Goal: Transaction & Acquisition: Purchase product/service

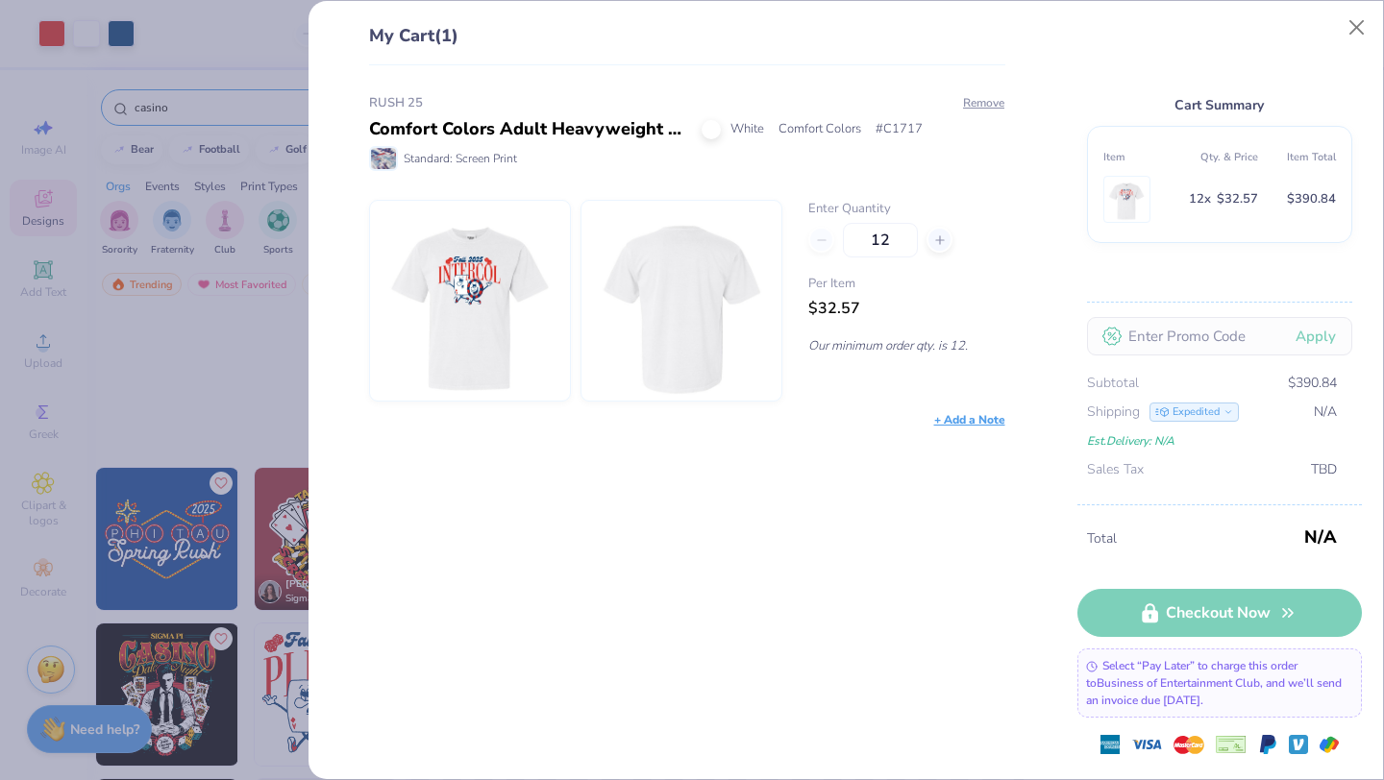
scroll to position [460, 0]
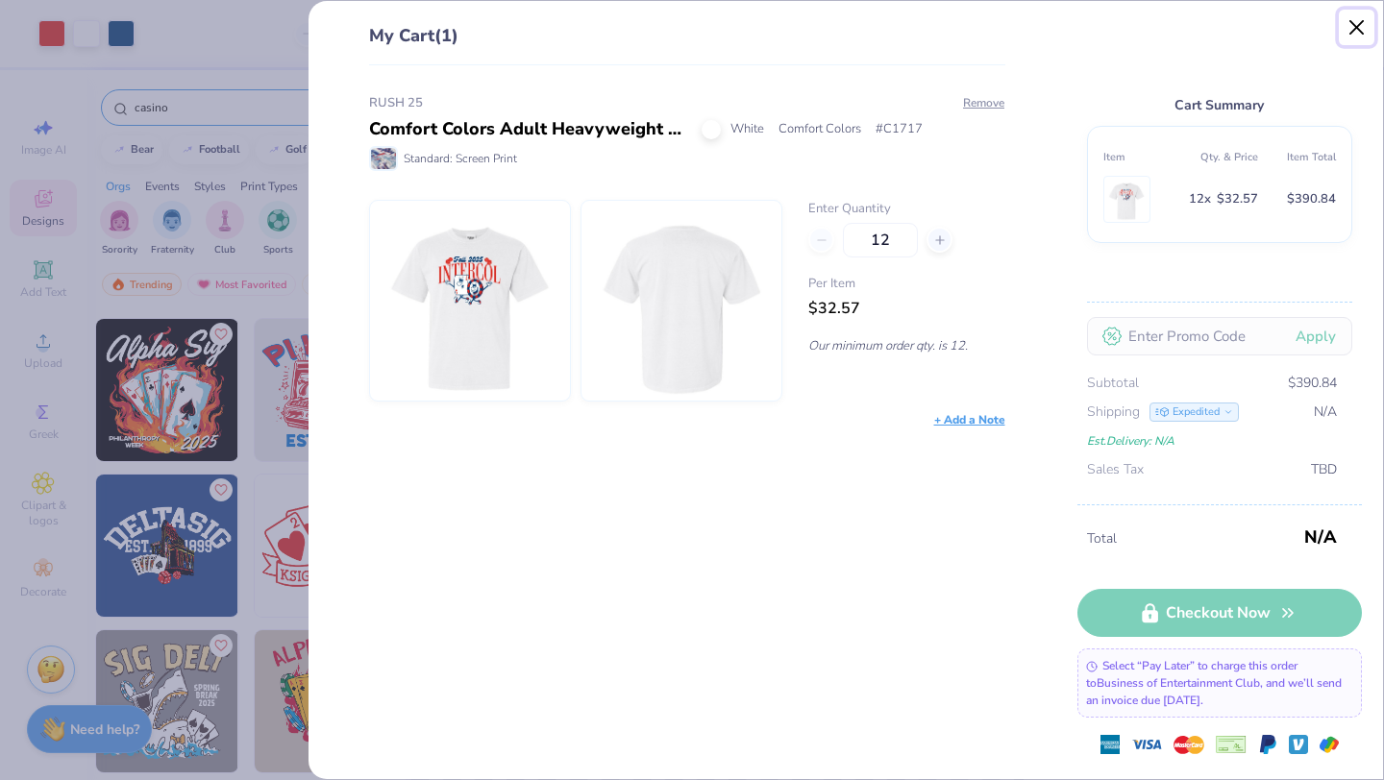
click at [1354, 25] on button "Close" at bounding box center [1357, 28] width 37 height 37
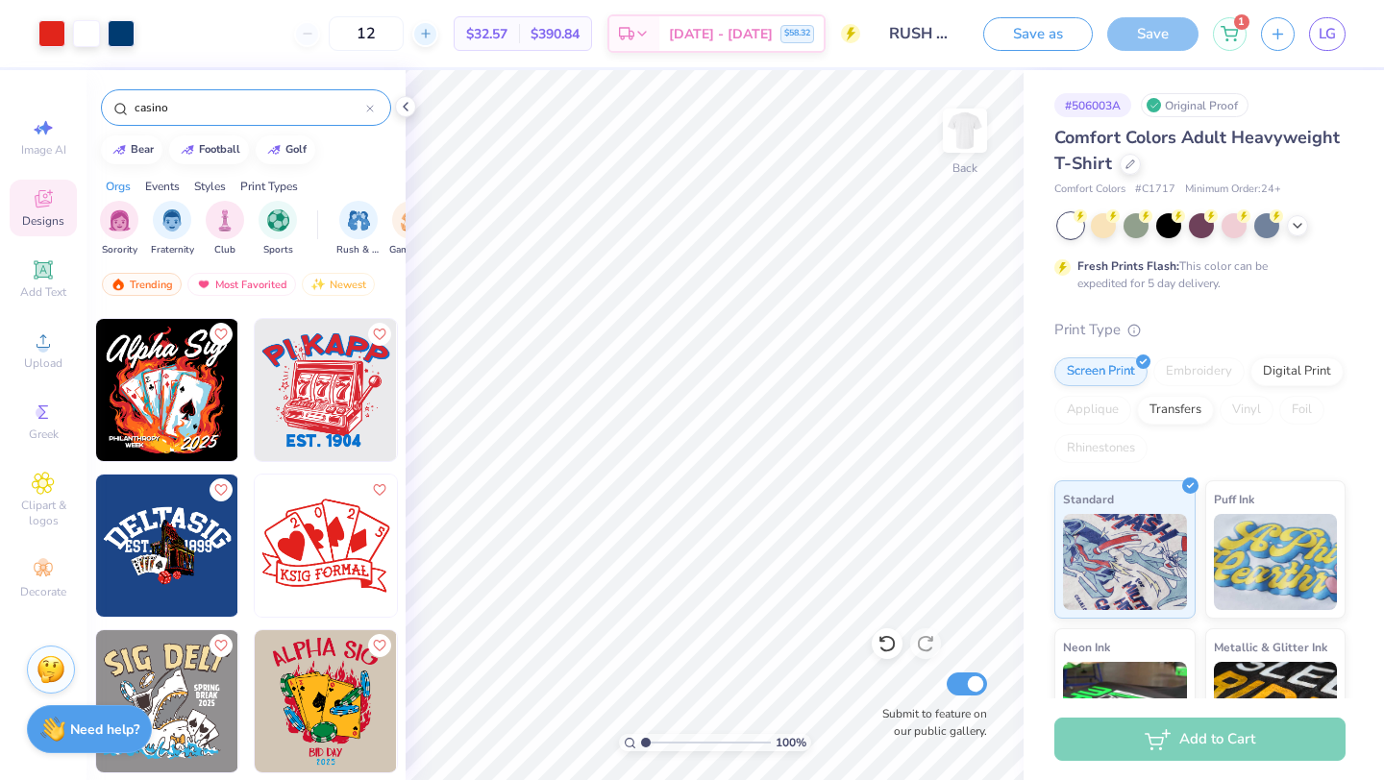
click at [438, 41] on div at bounding box center [425, 34] width 26 height 26
click at [444, 41] on div "15" at bounding box center [436, 33] width 144 height 35
click at [438, 41] on div at bounding box center [425, 34] width 26 height 26
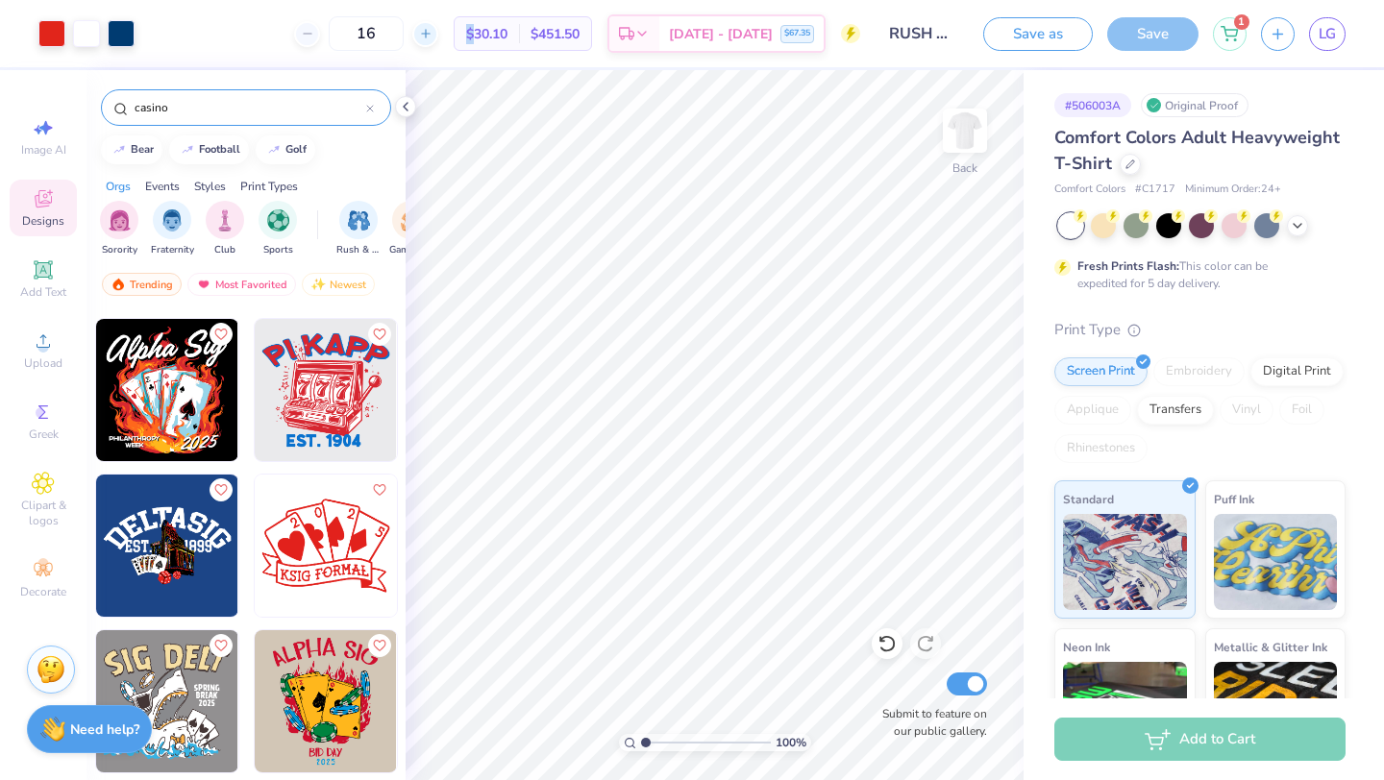
click at [438, 41] on div at bounding box center [425, 34] width 26 height 26
click at [314, 33] on icon at bounding box center [307, 33] width 13 height 13
click at [702, 39] on span "[DATE] - [DATE]" at bounding box center [721, 37] width 104 height 20
click at [310, 34] on line at bounding box center [307, 34] width 8 height 0
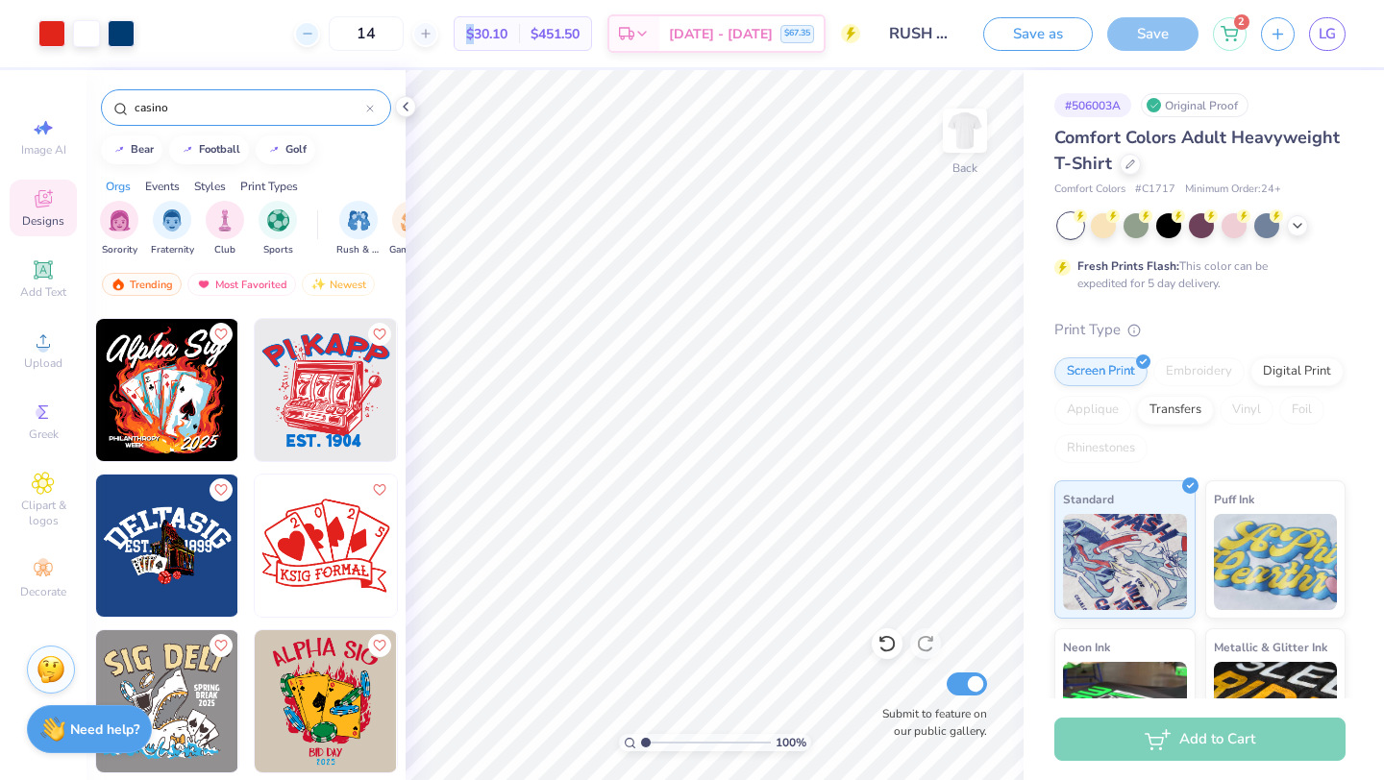
click at [310, 34] on line at bounding box center [307, 34] width 8 height 0
click at [674, 33] on div "Est. Delivery" at bounding box center [691, 36] width 50 height 35
click at [432, 33] on icon at bounding box center [425, 33] width 13 height 13
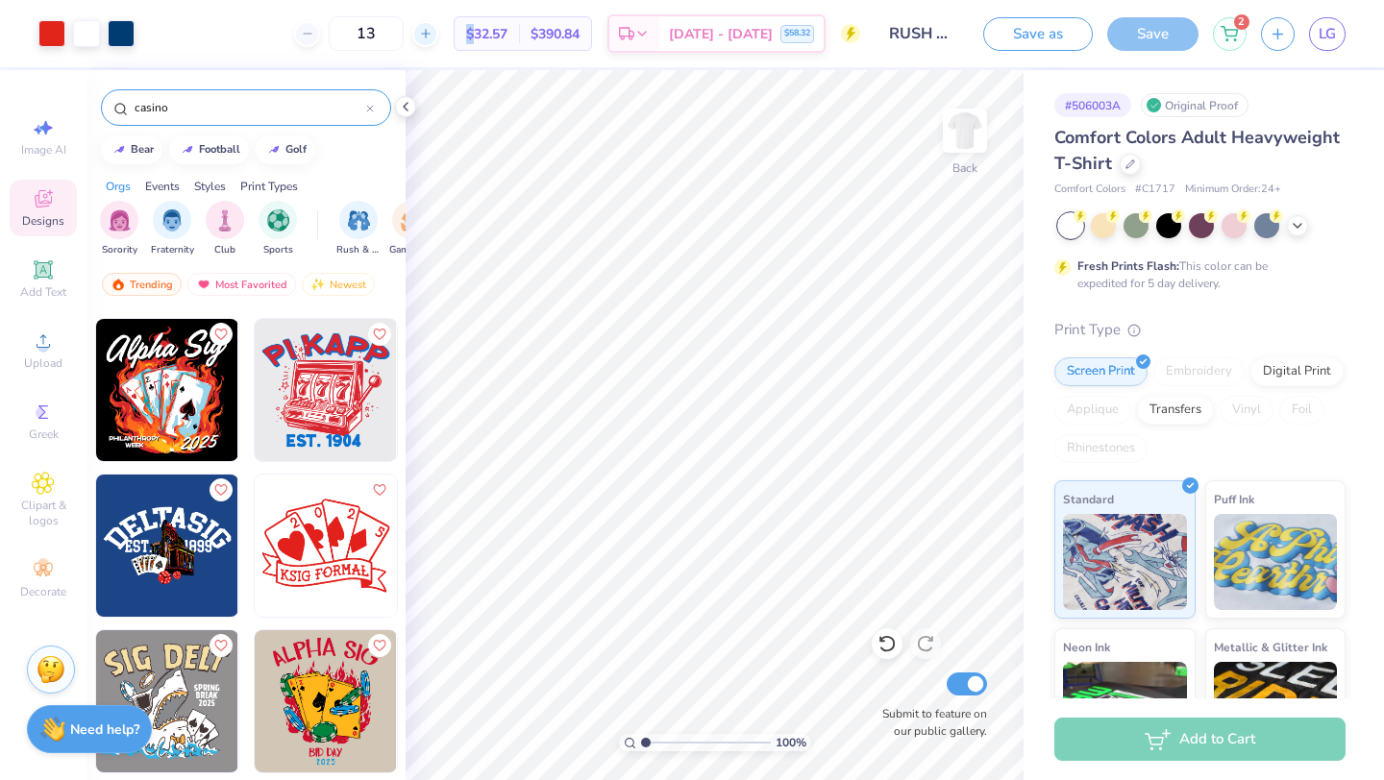
type input "14"
click at [438, 33] on div "14" at bounding box center [366, 33] width 144 height 35
click at [701, 32] on span "[DATE] - [DATE]" at bounding box center [721, 37] width 104 height 20
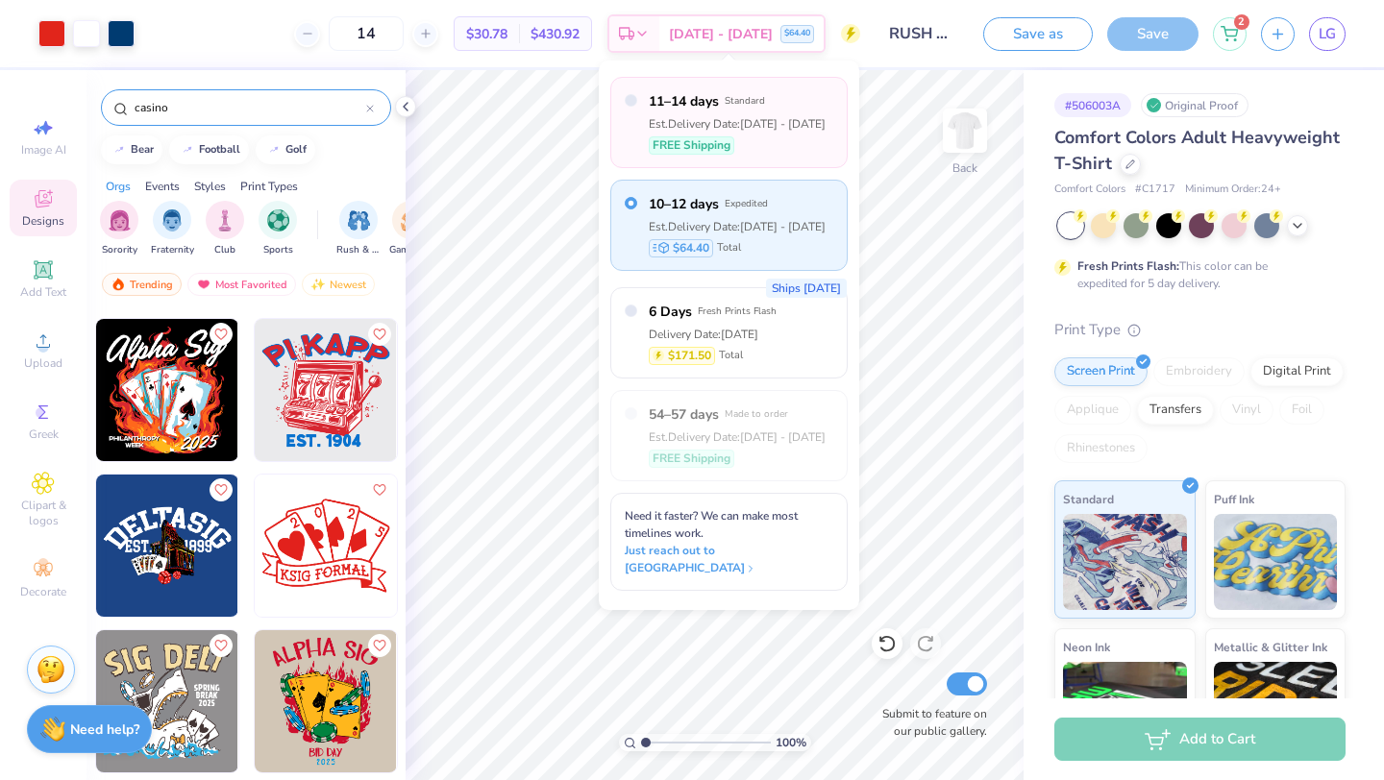
click at [638, 102] on div "11–14 days Standard Est. Delivery Date: Aug 22 - 25 FREE Shipping" at bounding box center [728, 122] width 237 height 91
radio input "true"
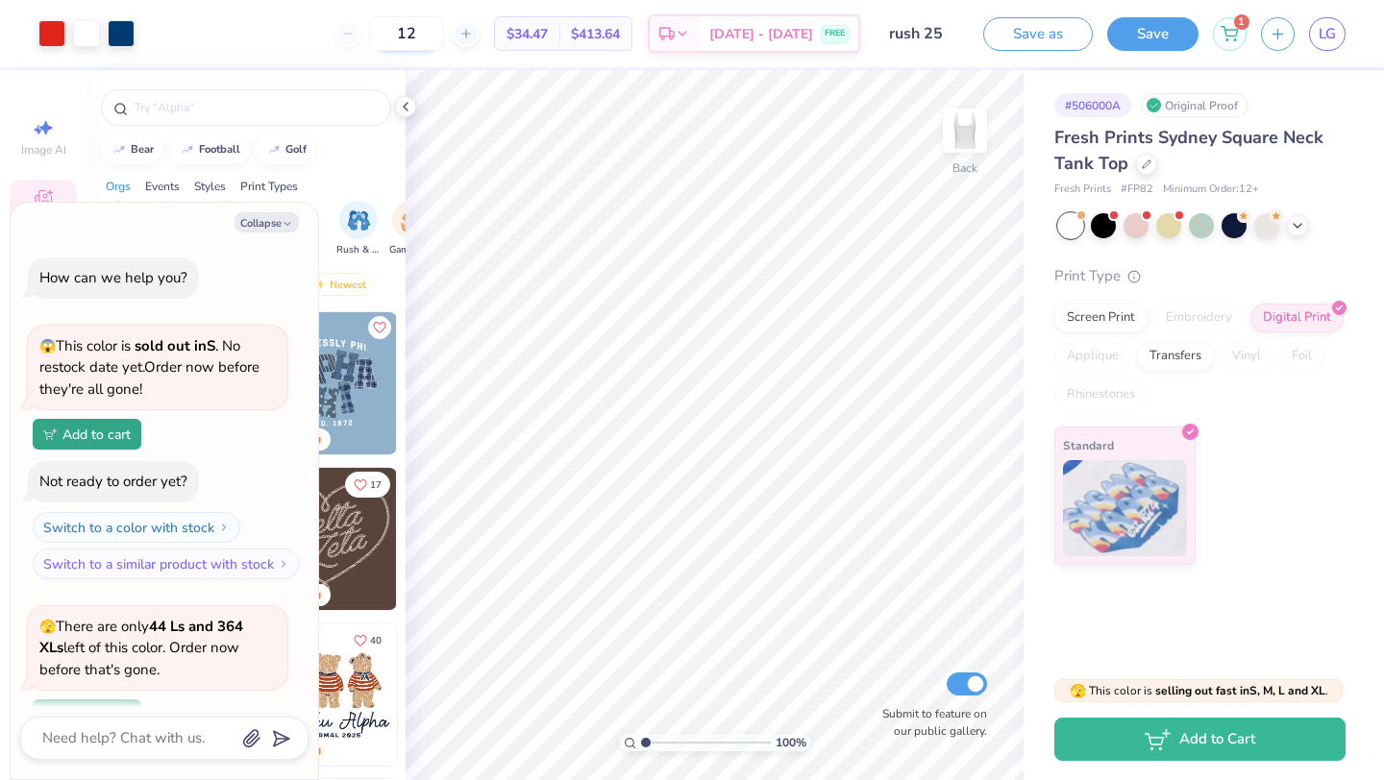
scroll to position [1849, 0]
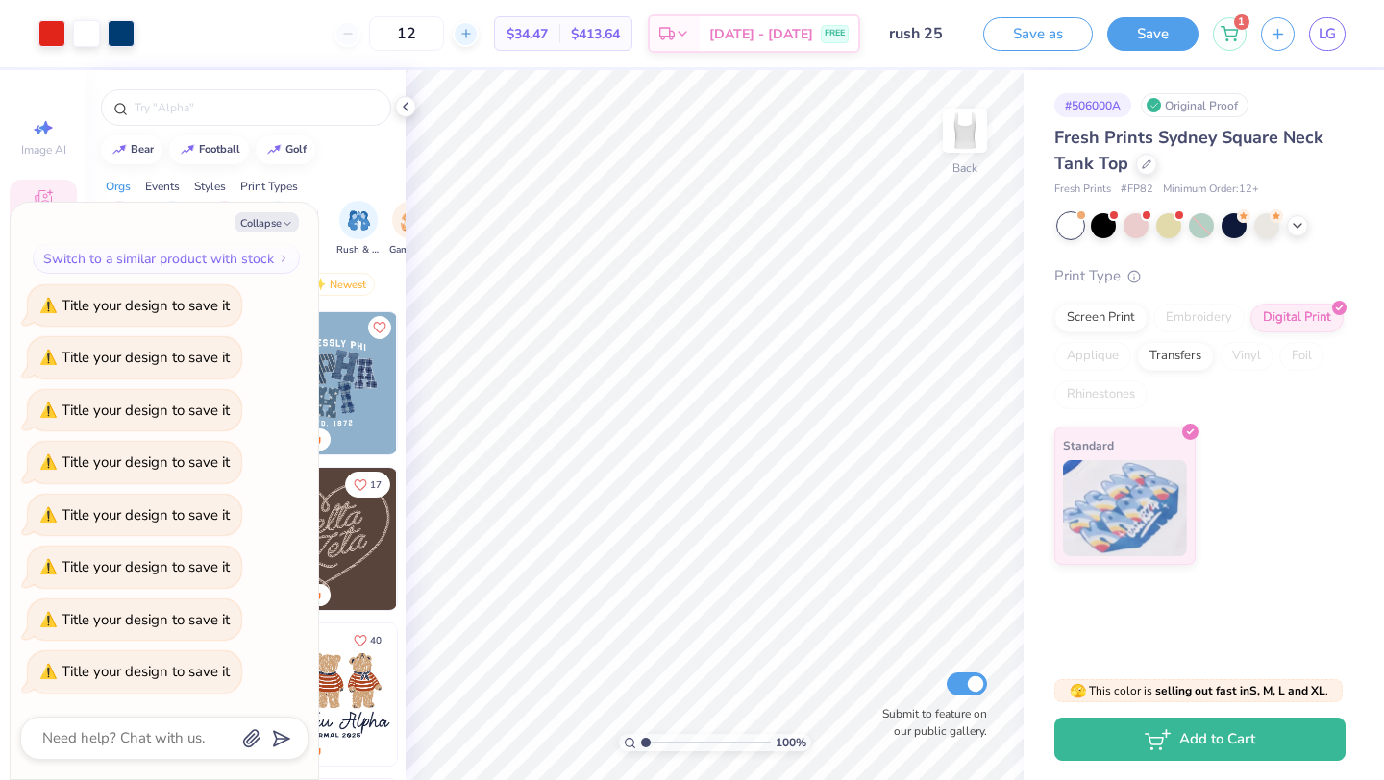
click at [473, 31] on icon at bounding box center [465, 33] width 13 height 13
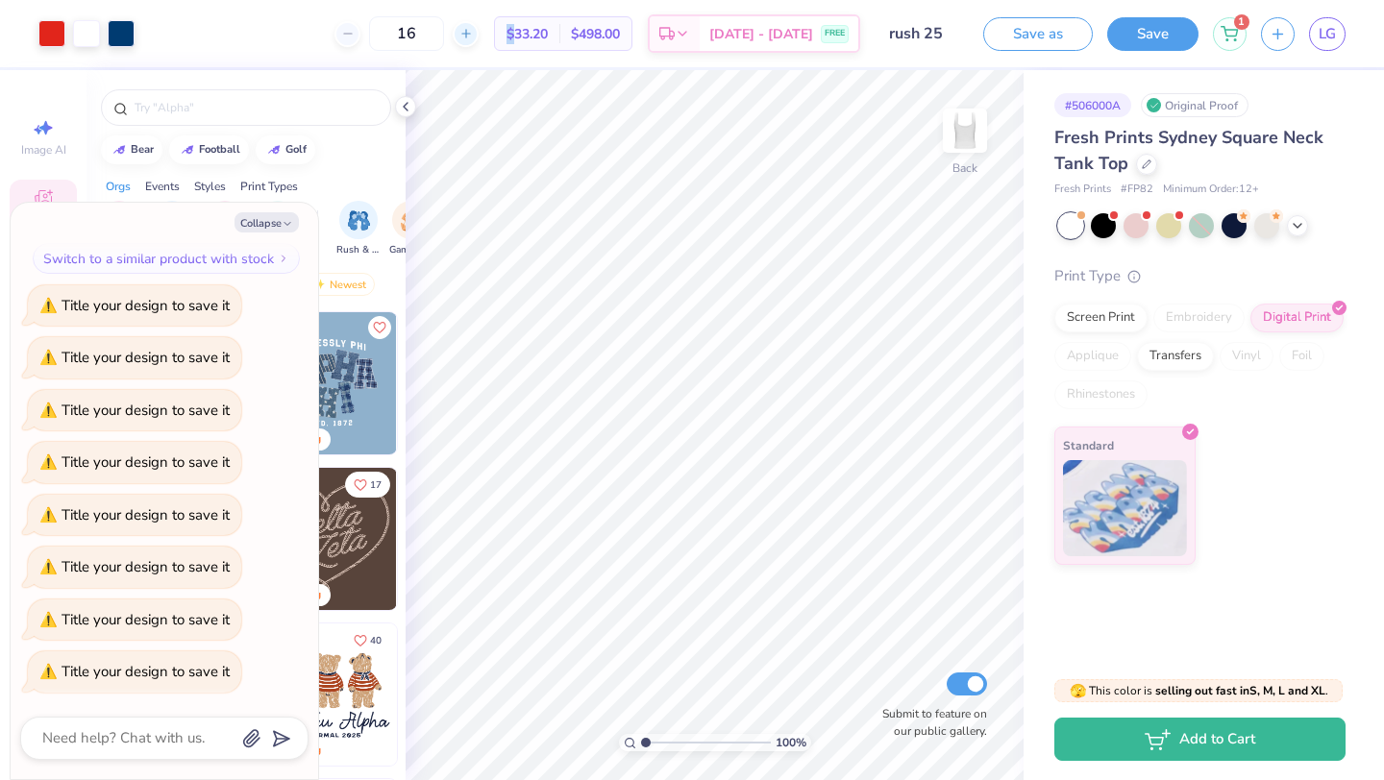
type input "17"
click at [835, 28] on div "FREE" at bounding box center [835, 37] width 28 height 18
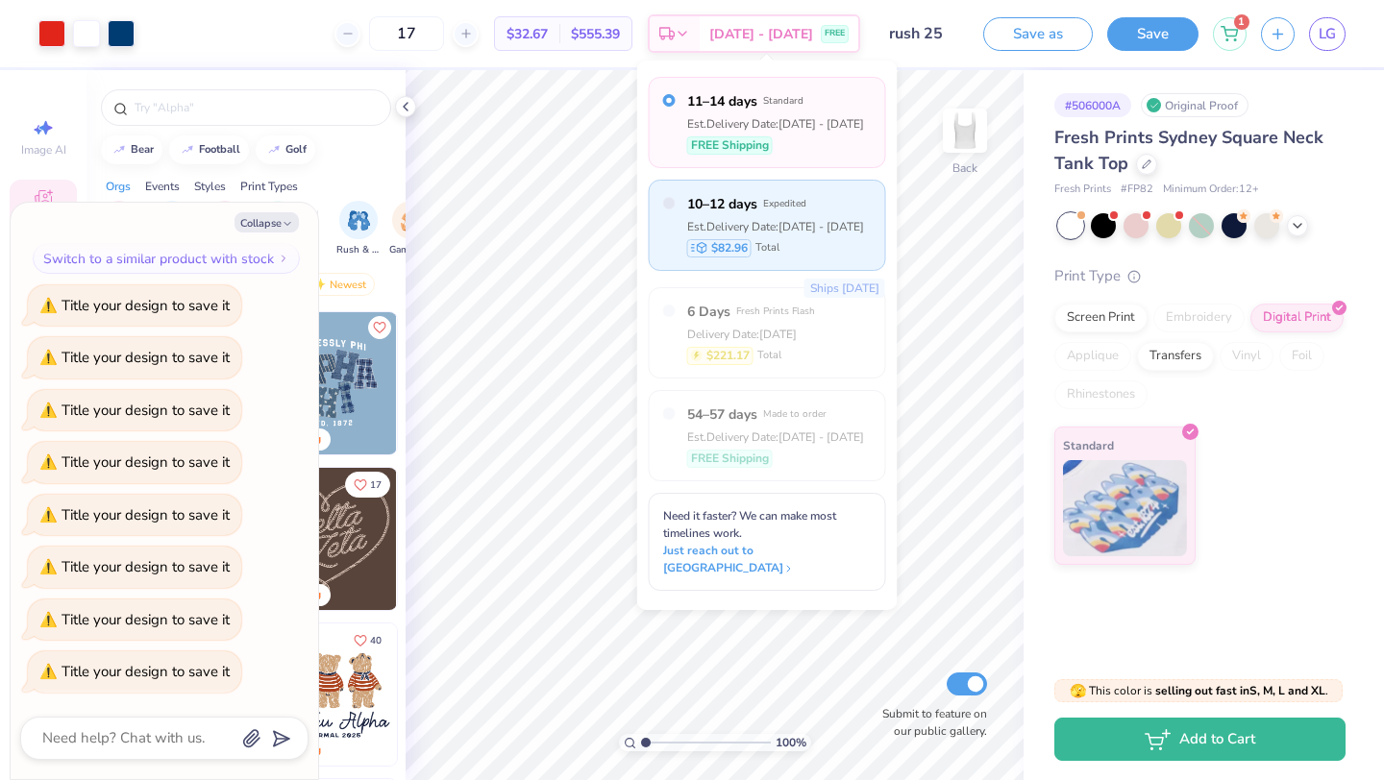
click at [801, 224] on div "Est. Delivery Date: [DATE] - [DATE]" at bounding box center [775, 226] width 177 height 17
type textarea "x"
radio input "false"
radio input "true"
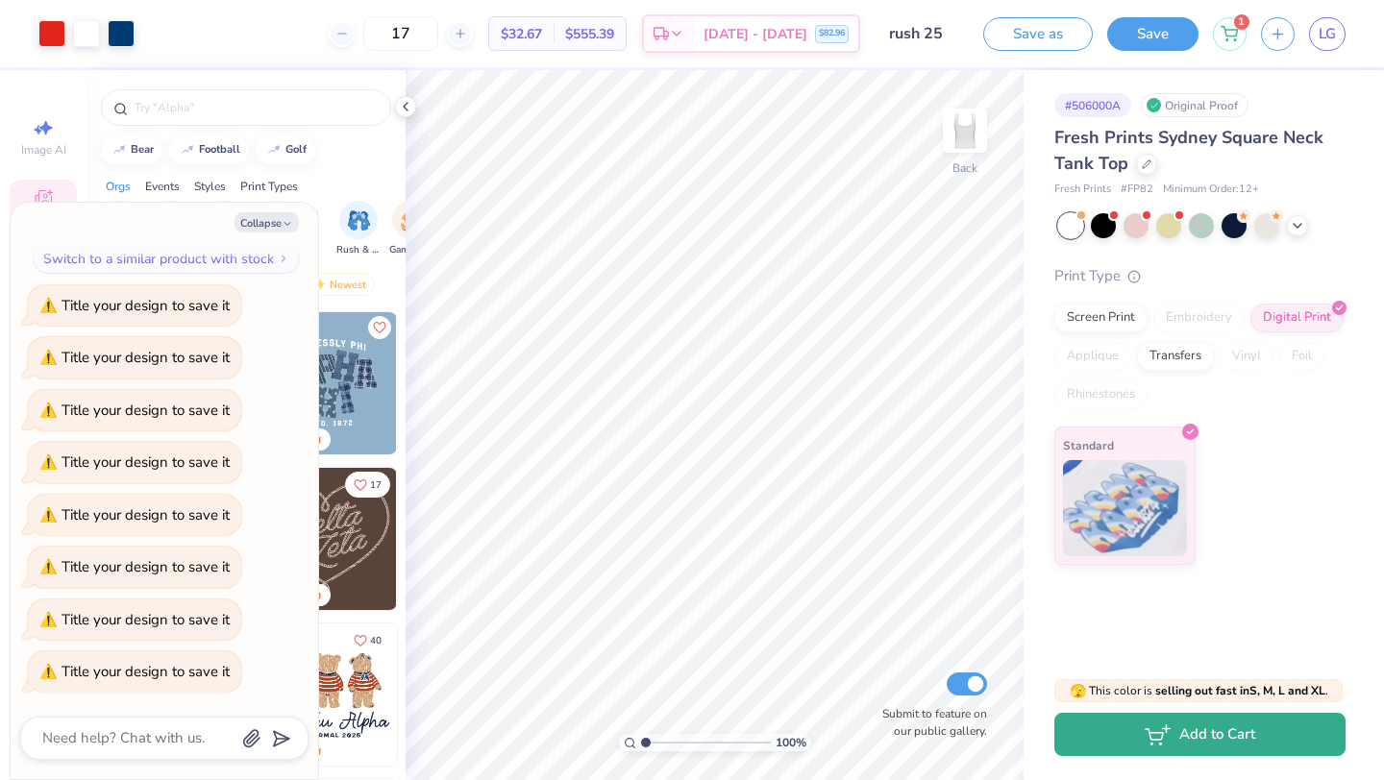
click at [1127, 743] on button "Add to Cart" at bounding box center [1199, 734] width 291 height 43
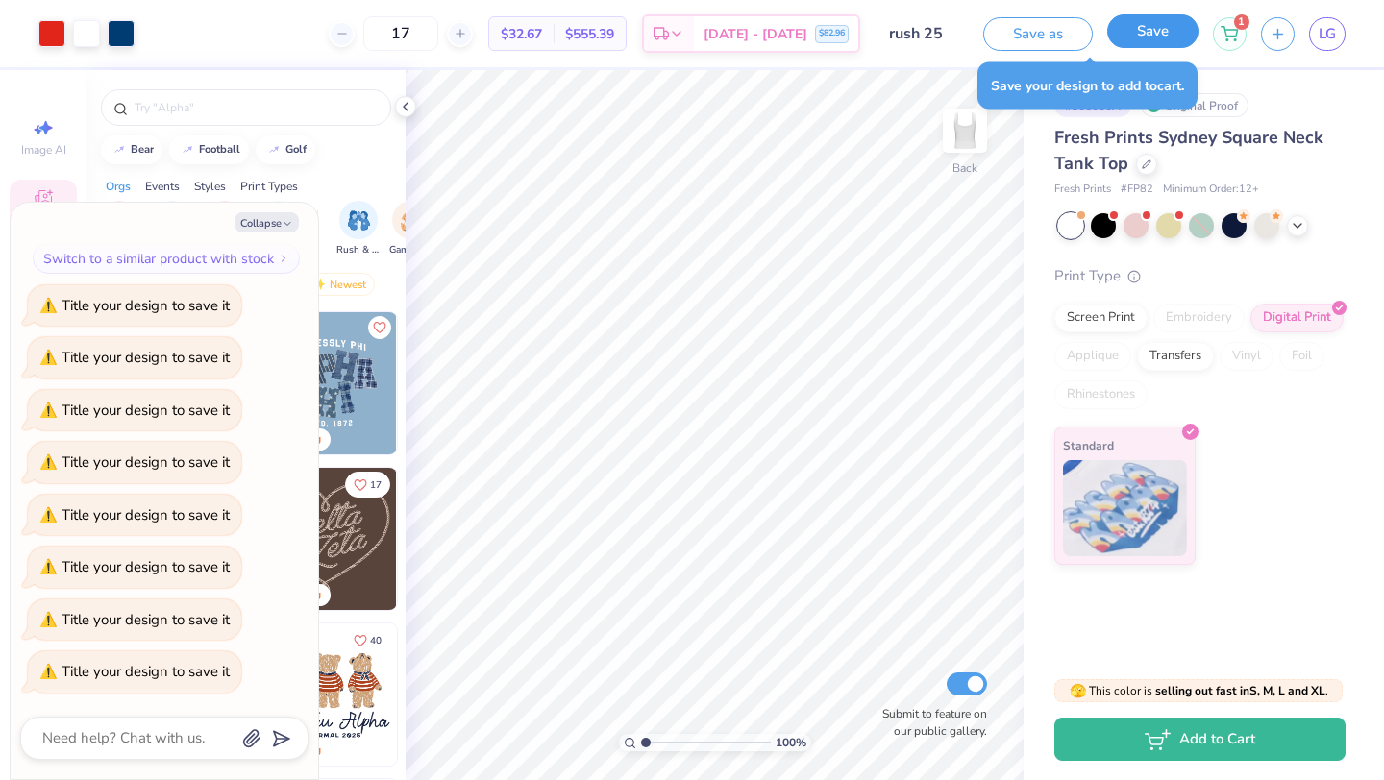
click at [1140, 30] on button "Save" at bounding box center [1152, 31] width 91 height 34
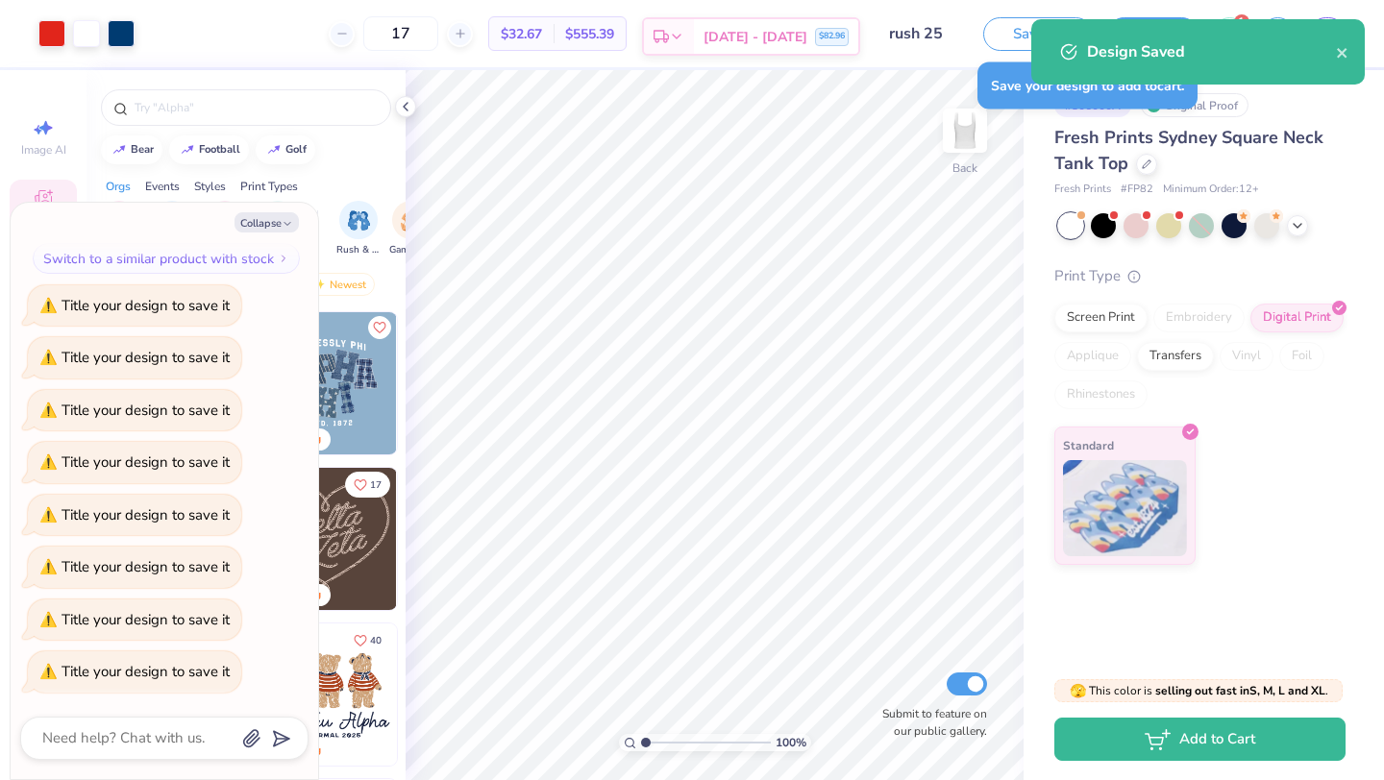
click at [768, 37] on span "[DATE] - [DATE]" at bounding box center [755, 37] width 104 height 20
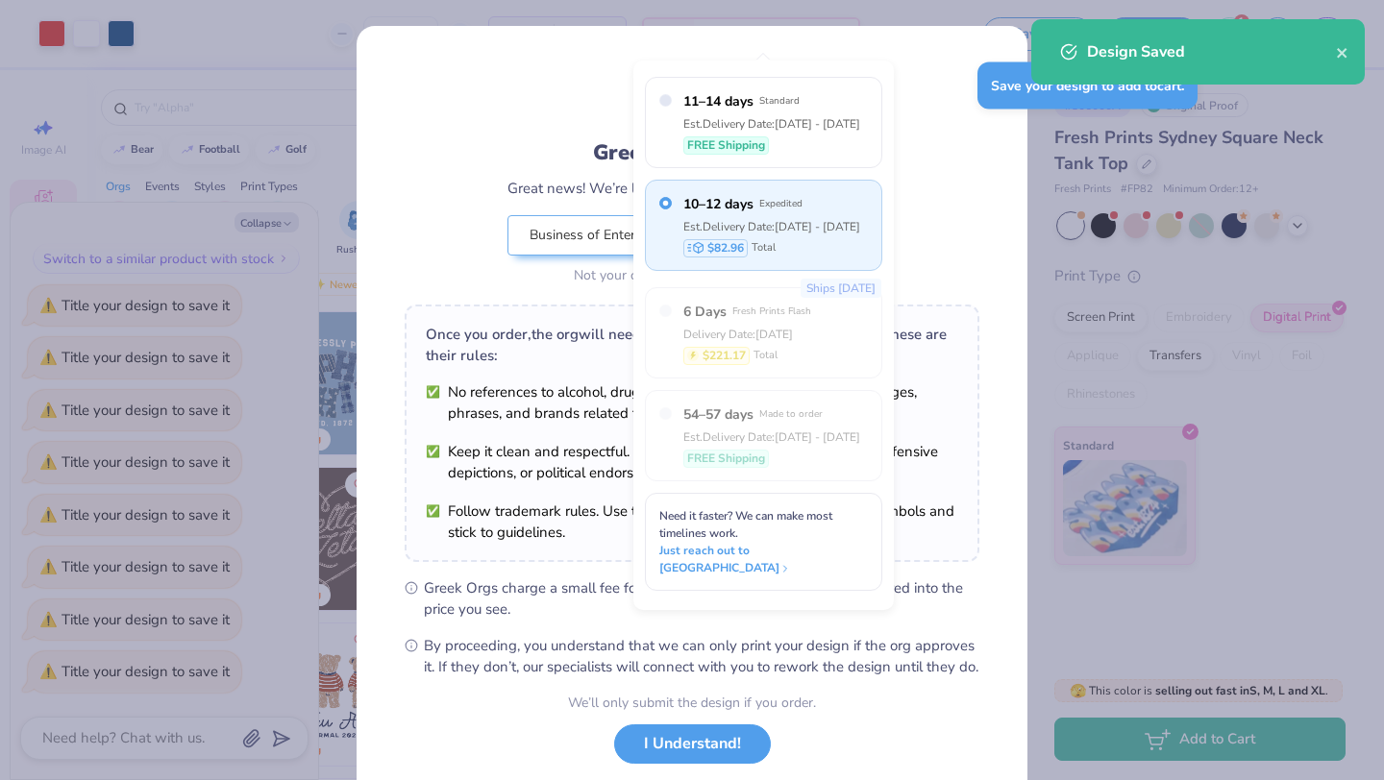
type textarea "x"
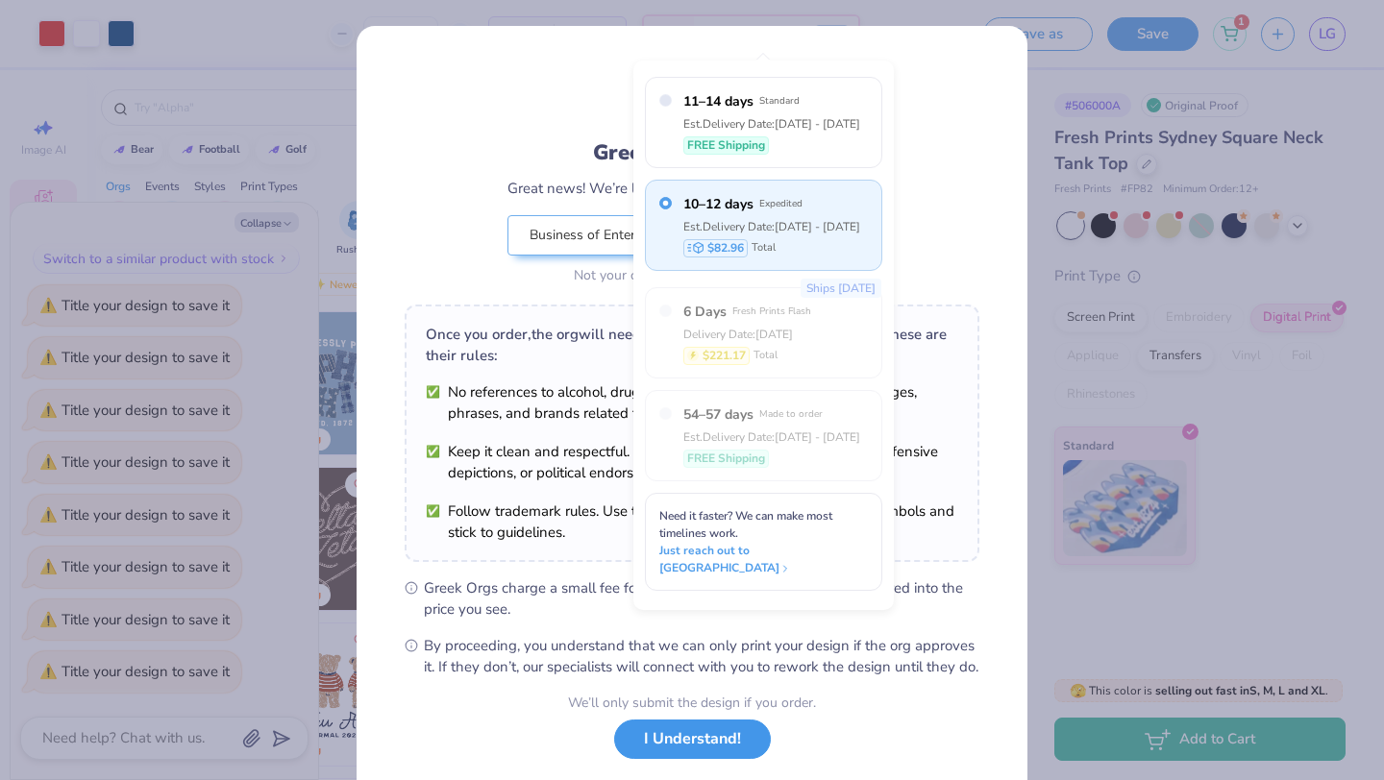
click at [658, 759] on button "I Understand!" at bounding box center [692, 739] width 157 height 39
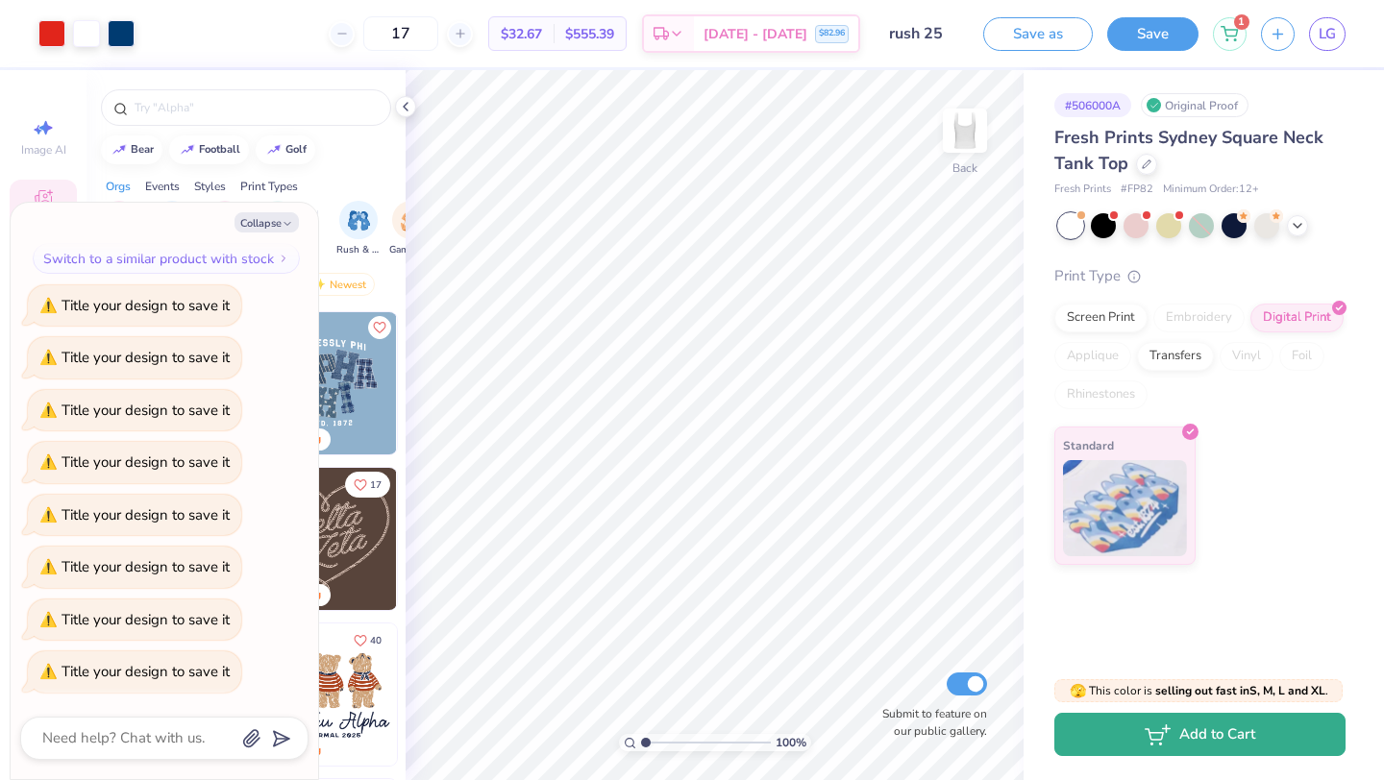
click at [1192, 752] on button "Add to Cart" at bounding box center [1199, 734] width 291 height 43
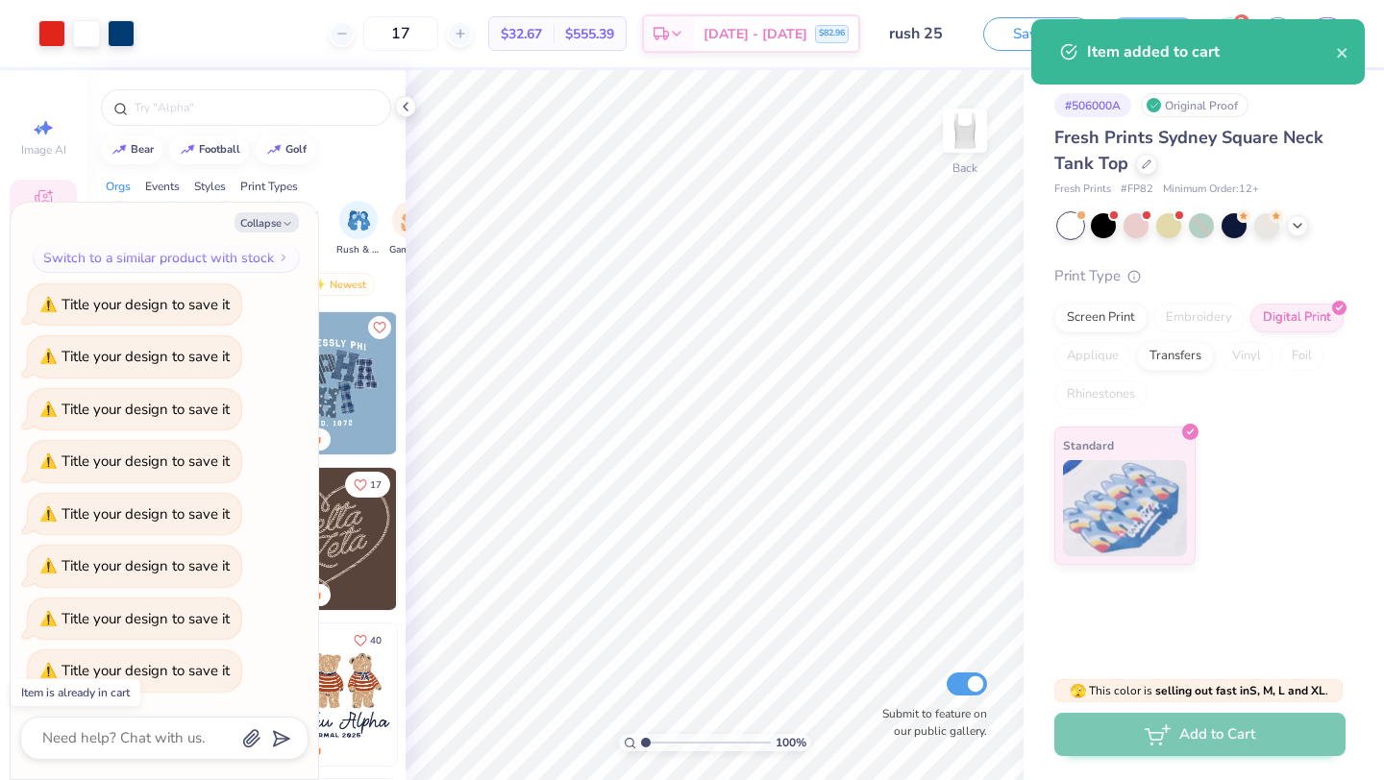
scroll to position [1726, 0]
click at [1341, 54] on icon "close" at bounding box center [1342, 53] width 10 height 10
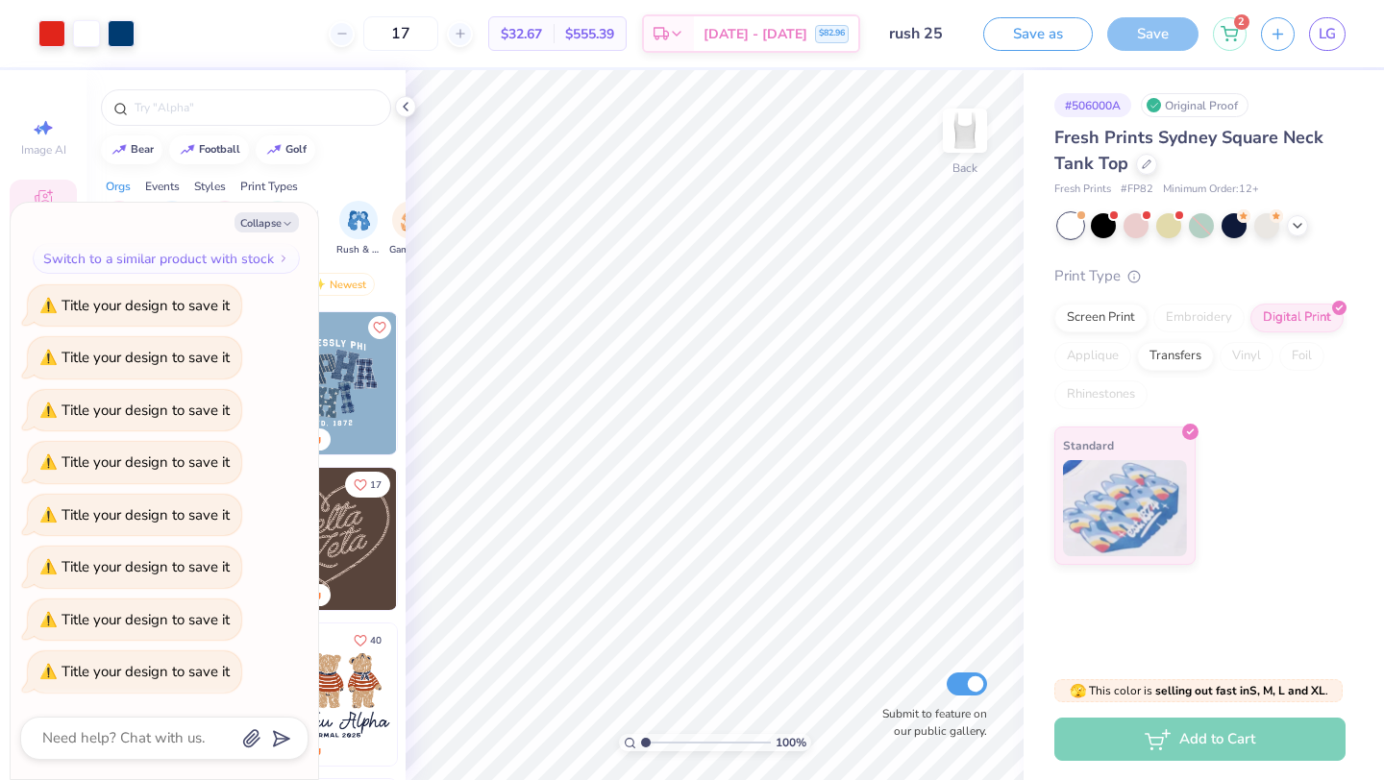
click at [1228, 23] on div "Item added to cart" at bounding box center [1197, 19] width 341 height 8
click at [1228, 32] on icon at bounding box center [1229, 32] width 16 height 10
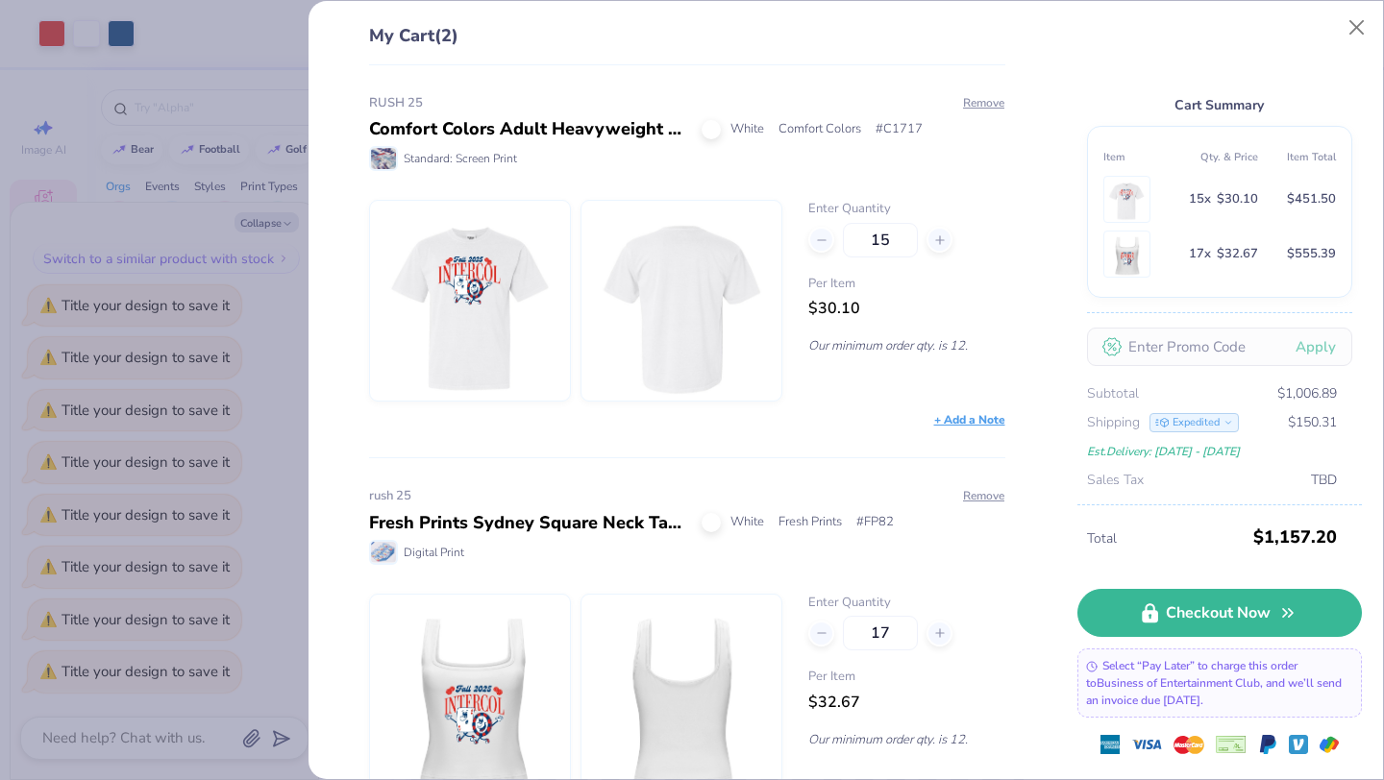
click at [1203, 420] on div "Expedited" at bounding box center [1193, 422] width 89 height 19
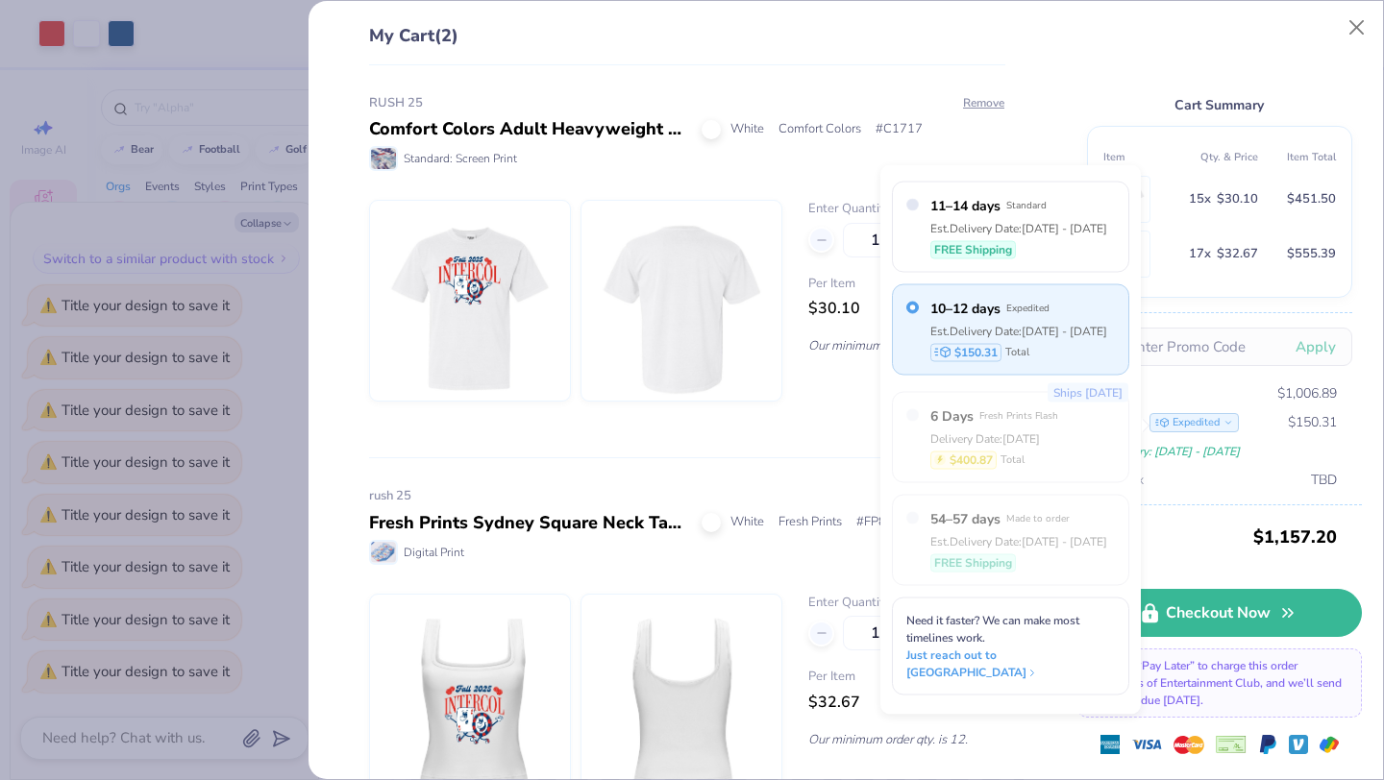
click at [707, 473] on div "rush 25 Fresh Prints Sydney Square Neck Tank Top White Fresh Prints # FP82 Digi…" at bounding box center [687, 639] width 636 height 365
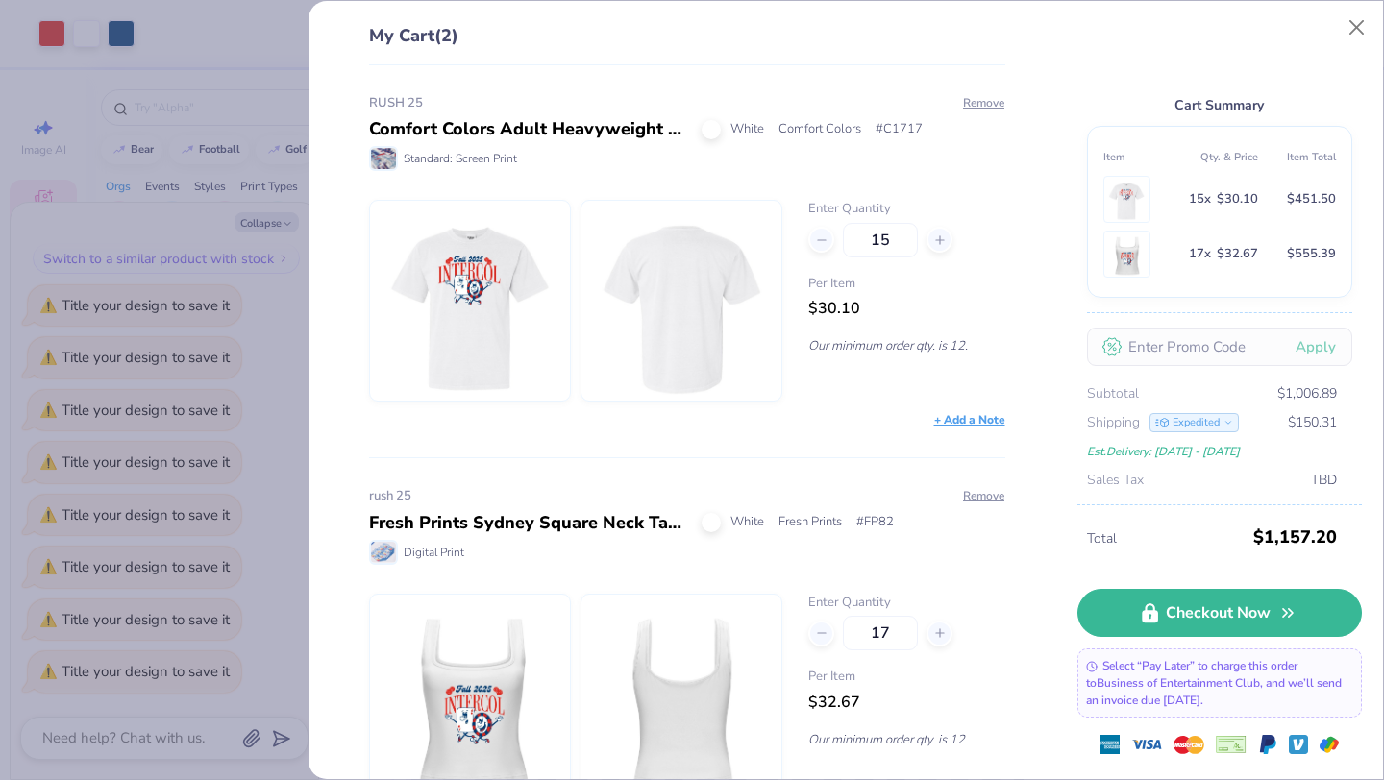
click at [1180, 430] on div "Expedited" at bounding box center [1193, 422] width 89 height 19
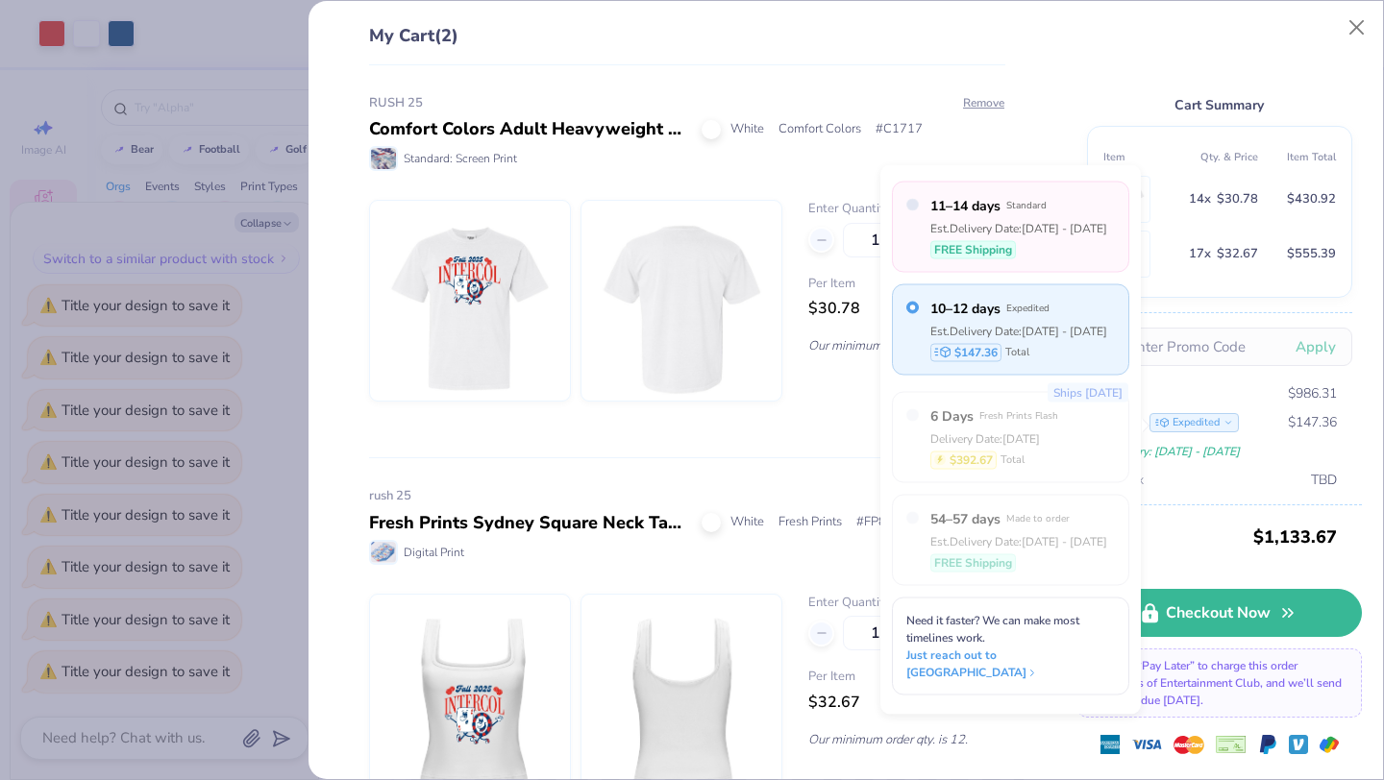
click at [1028, 252] on div "FREE Shipping" at bounding box center [1018, 249] width 177 height 18
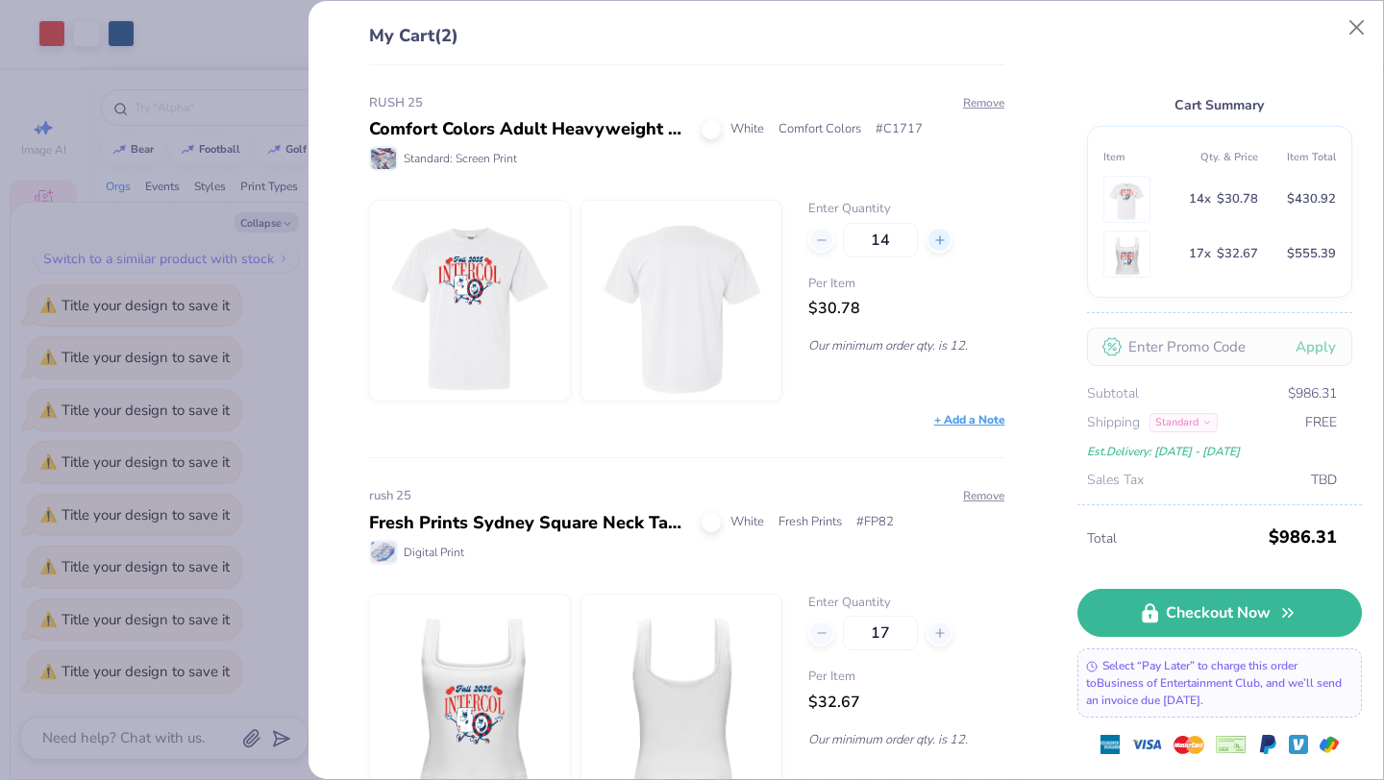
click at [935, 243] on icon at bounding box center [939, 240] width 13 height 13
type input "15"
click at [947, 625] on div at bounding box center [939, 634] width 26 height 26
type input "18"
